Goal: Task Accomplishment & Management: Manage account settings

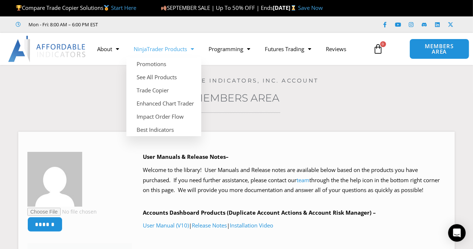
click at [191, 49] on span "Menu" at bounding box center [190, 49] width 7 height 13
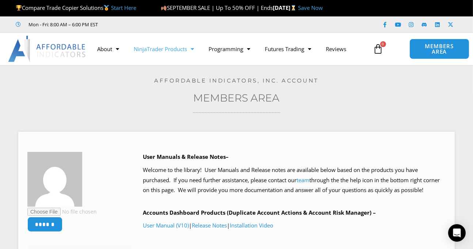
click at [191, 49] on span "Menu" at bounding box center [190, 49] width 7 height 13
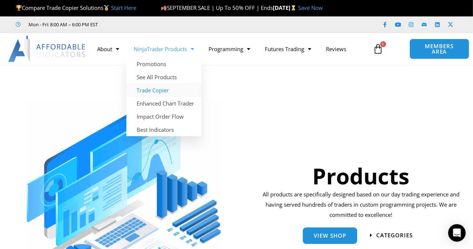
click at [164, 88] on link "Trade Copier" at bounding box center [163, 90] width 75 height 13
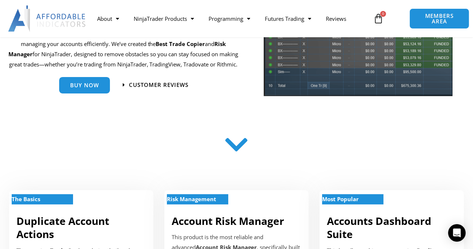
scroll to position [122, 0]
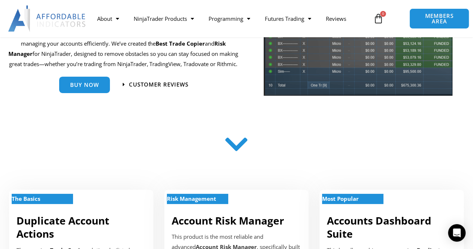
click at [236, 144] on icon at bounding box center [237, 145] width 26 height 26
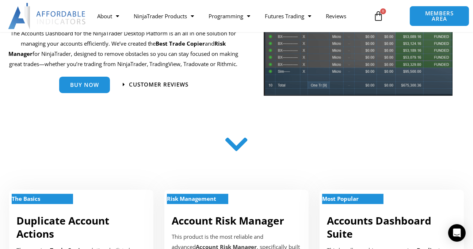
scroll to position [0, 0]
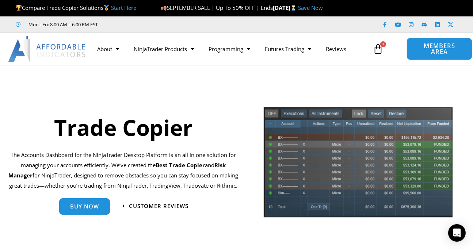
click at [440, 46] on span "MEMBERS AREA" at bounding box center [439, 49] width 49 height 12
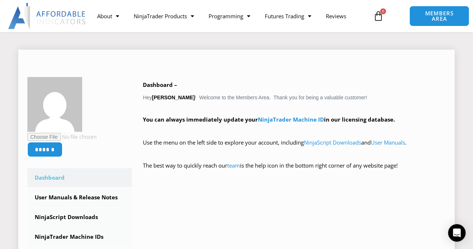
scroll to position [61, 0]
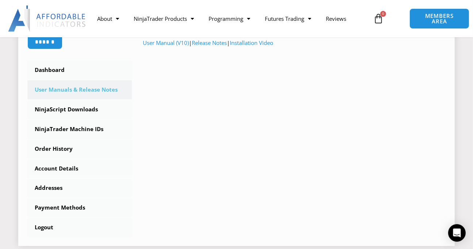
scroll to position [122, 0]
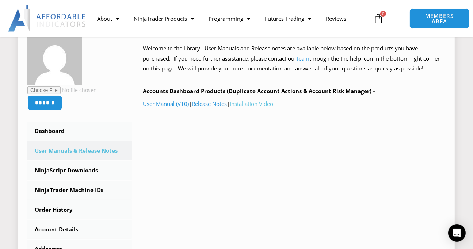
click at [257, 104] on link "Installation Video" at bounding box center [251, 103] width 43 height 7
click at [79, 171] on link "NinjaScript Downloads" at bounding box center [79, 170] width 105 height 19
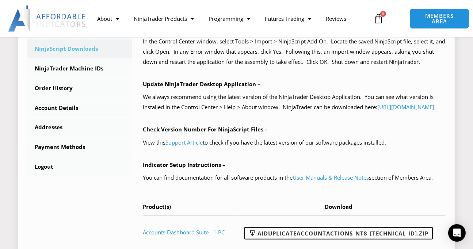
scroll to position [304, 0]
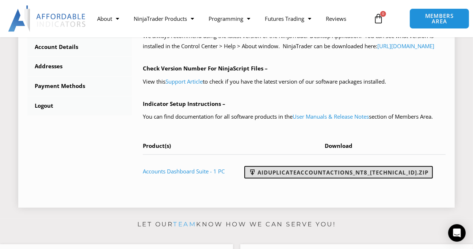
click at [367, 179] on link "AIDuplicateAccountActions_NT8_[TECHNICAL_ID].zip" at bounding box center [338, 172] width 189 height 12
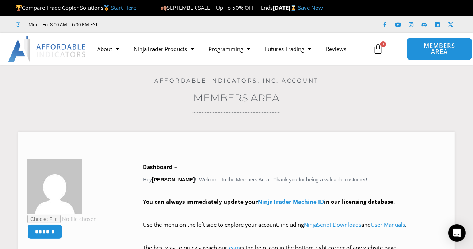
click at [431, 51] on span "MEMBERS AREA" at bounding box center [439, 49] width 49 height 12
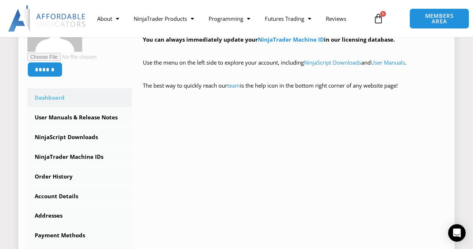
scroll to position [183, 0]
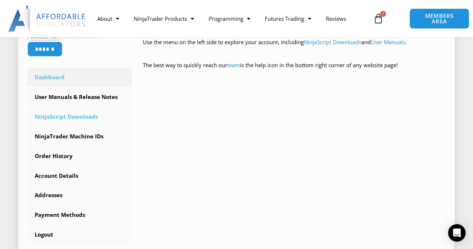
click at [67, 117] on link "NinjaScript Downloads" at bounding box center [79, 116] width 105 height 19
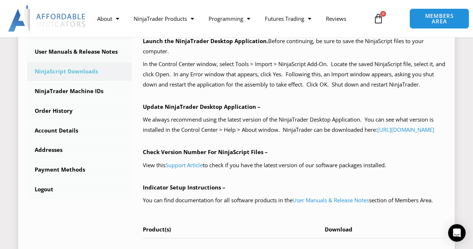
scroll to position [243, 0]
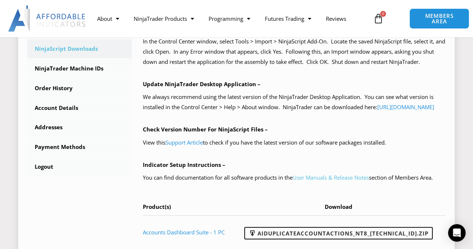
click at [354, 181] on link "User Manuals & Release Notes" at bounding box center [331, 177] width 76 height 7
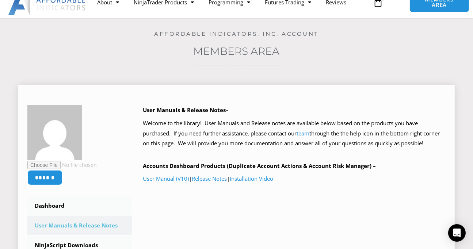
scroll to position [61, 0]
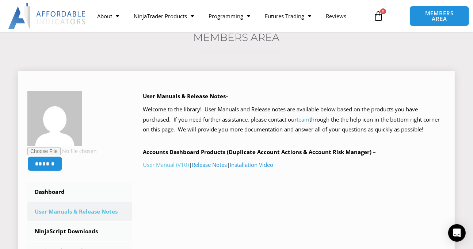
click at [164, 164] on link "User Manual (V10)" at bounding box center [166, 164] width 46 height 7
click at [259, 165] on link "Installation Video" at bounding box center [251, 164] width 43 height 7
click at [265, 163] on link "Installation Video" at bounding box center [251, 164] width 43 height 7
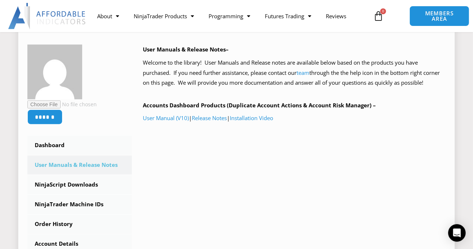
scroll to position [122, 0]
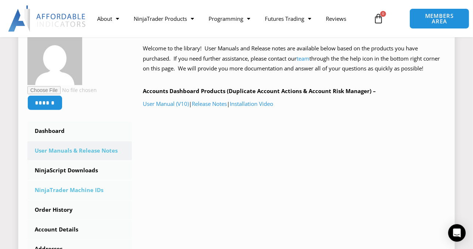
click at [74, 191] on link "NinjaTrader Machine IDs" at bounding box center [79, 190] width 105 height 19
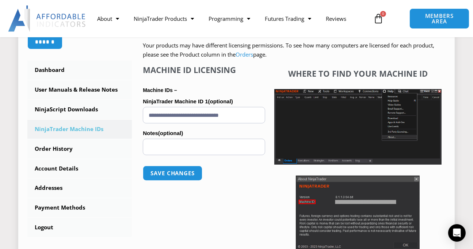
scroll to position [243, 0]
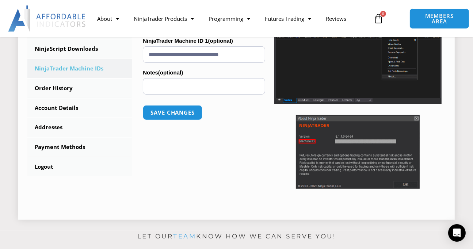
paste input "**********"
type input "**********"
drag, startPoint x: 262, startPoint y: 88, endPoint x: 134, endPoint y: 81, distance: 127.4
click at [134, 81] on div "NinjaTrader Machine IDs – We are transitioning all NinjaTrader software package…" at bounding box center [289, 60] width 314 height 302
